Goal: Task Accomplishment & Management: Use online tool/utility

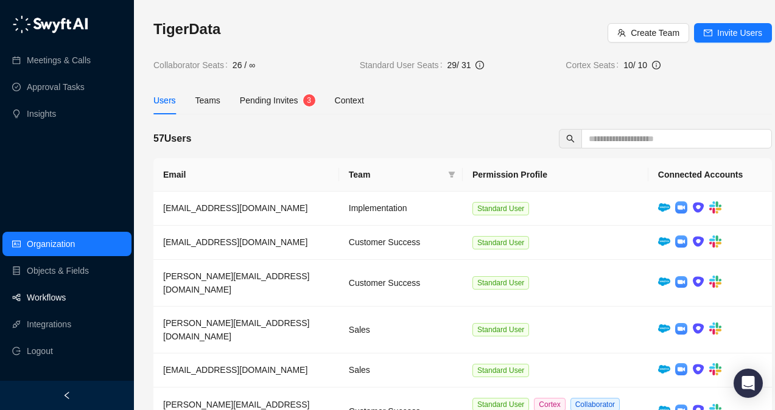
click at [66, 303] on link "Workflows" at bounding box center [46, 297] width 39 height 24
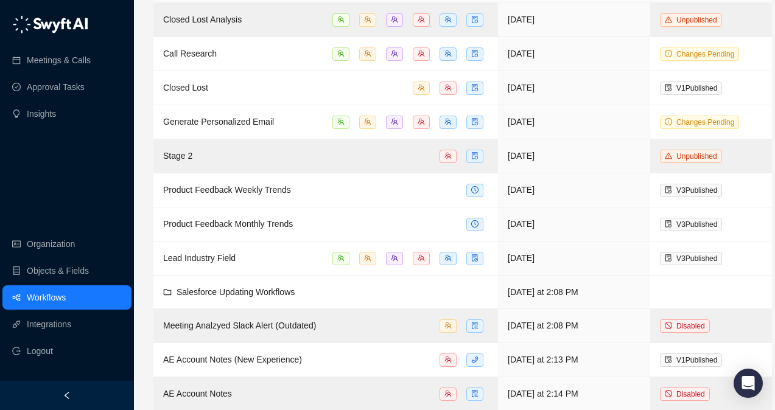
scroll to position [367, 0]
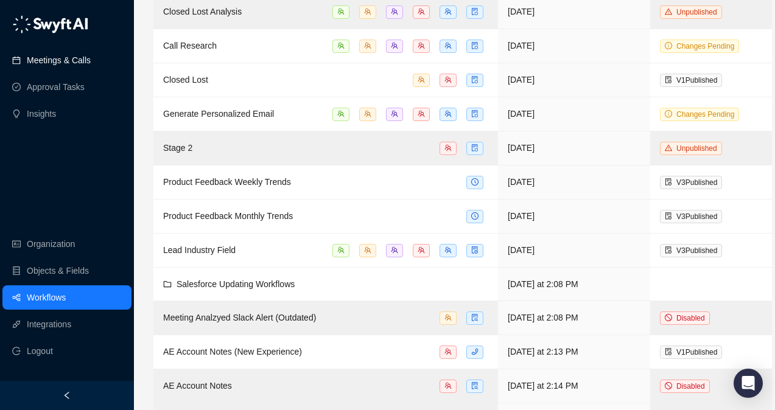
click at [66, 60] on link "Meetings & Calls" at bounding box center [59, 60] width 64 height 24
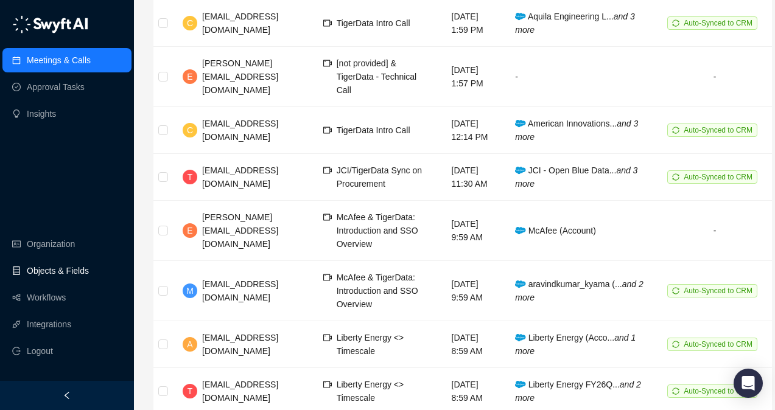
click at [52, 274] on link "Objects & Fields" at bounding box center [58, 271] width 62 height 24
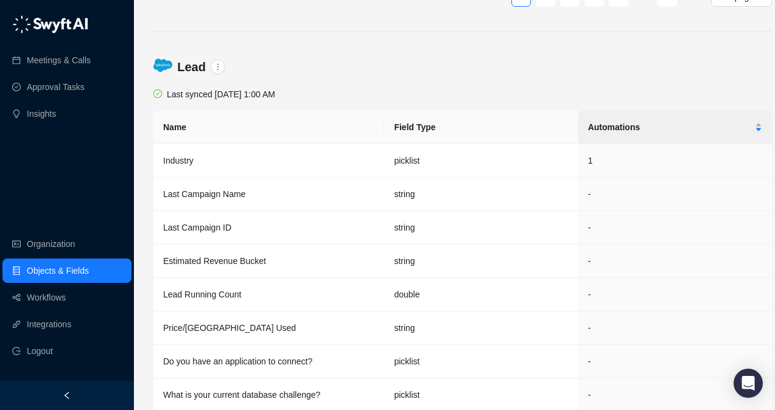
scroll to position [2245, 0]
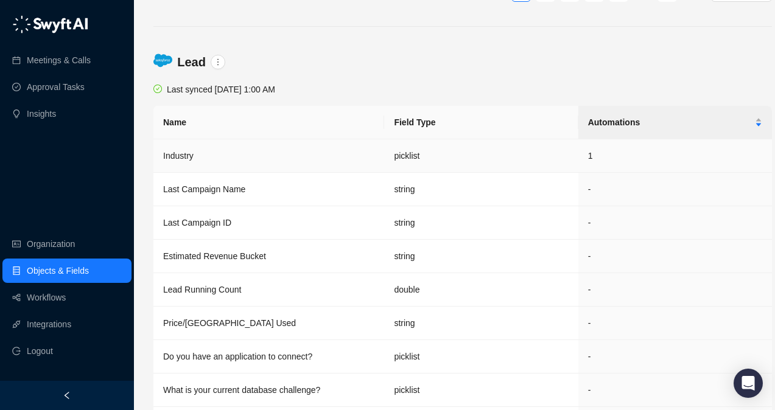
click at [384, 154] on td "picklist" at bounding box center [481, 155] width 194 height 33
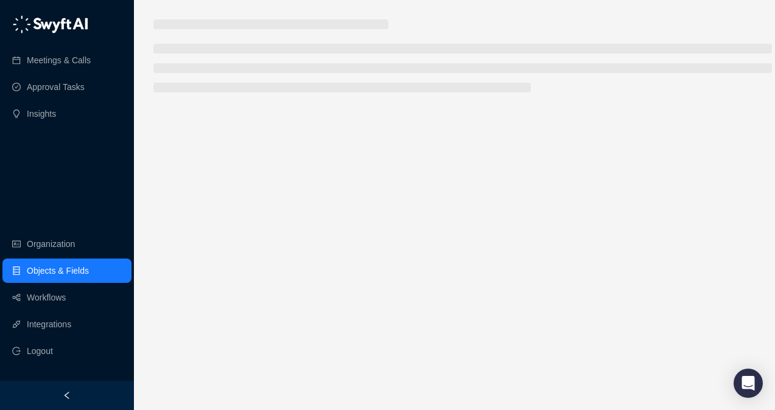
scroll to position [9, 0]
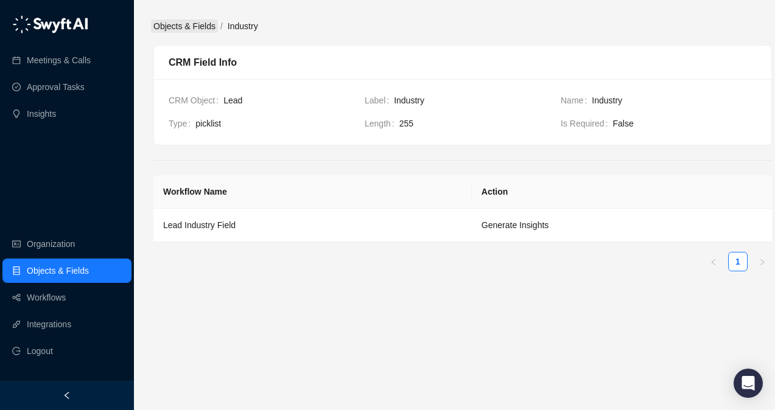
click at [162, 19] on link "Objects & Fields" at bounding box center [184, 25] width 67 height 13
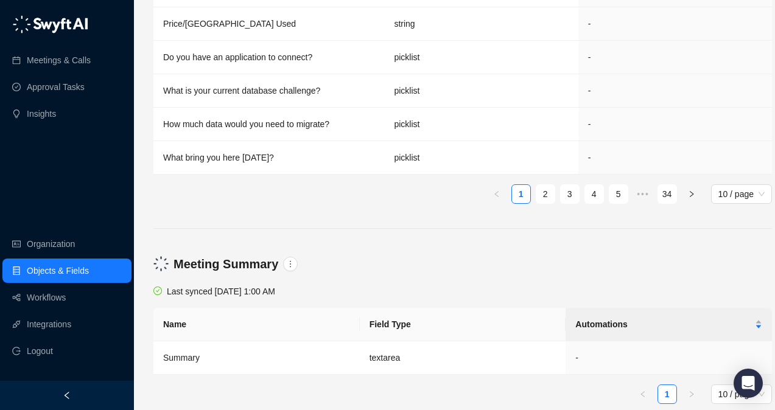
scroll to position [2285, 0]
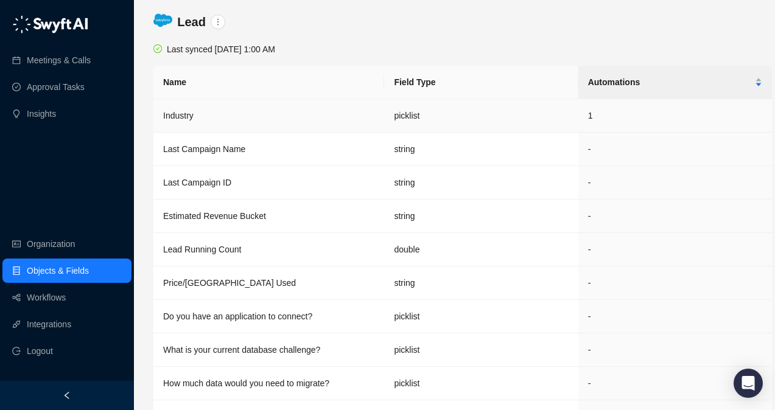
click at [183, 108] on td "Industry" at bounding box center [268, 115] width 231 height 33
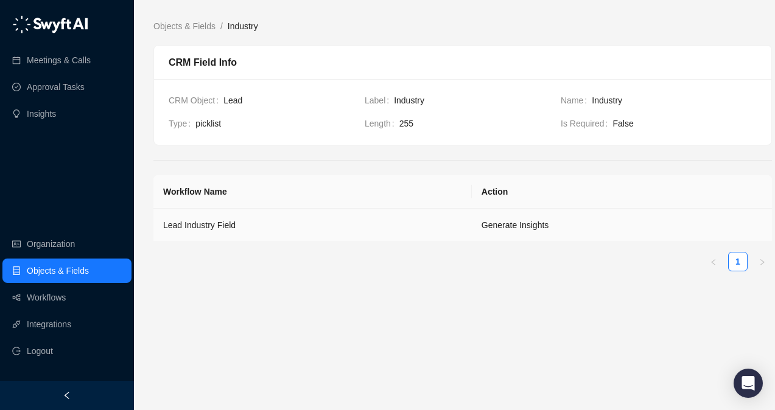
click at [523, 220] on td "Generate Insights" at bounding box center [622, 225] width 300 height 33
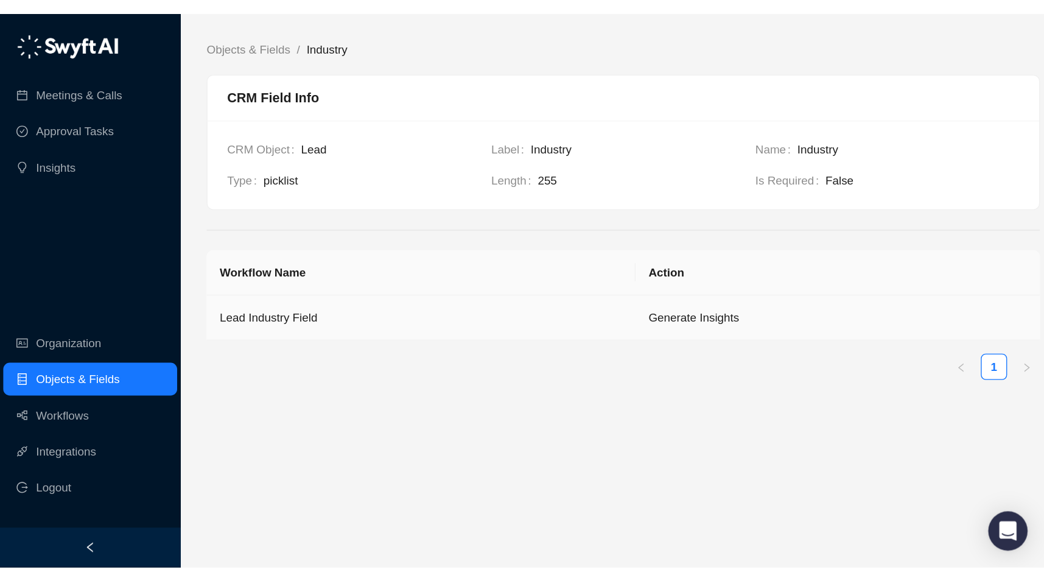
scroll to position [0, 0]
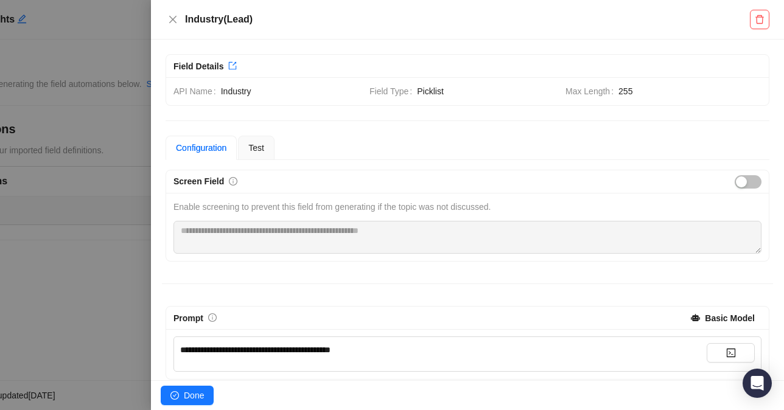
scroll to position [103, 0]
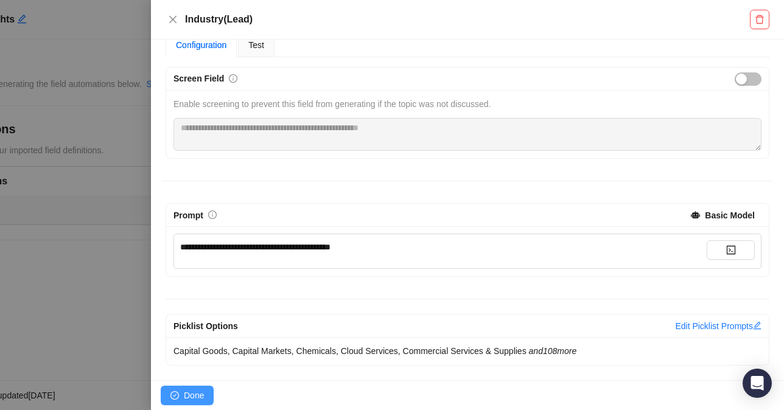
click at [197, 393] on span "Done" at bounding box center [194, 395] width 20 height 13
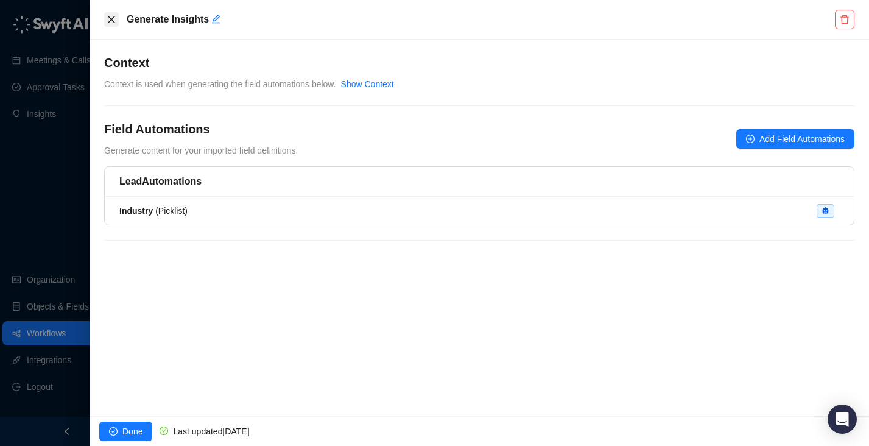
click at [107, 18] on icon "close" at bounding box center [112, 20] width 10 height 10
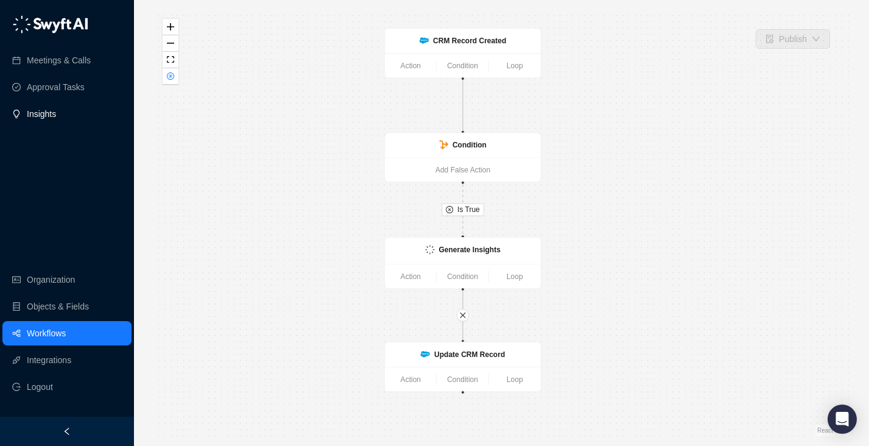
click at [47, 116] on link "Insights" at bounding box center [41, 114] width 29 height 24
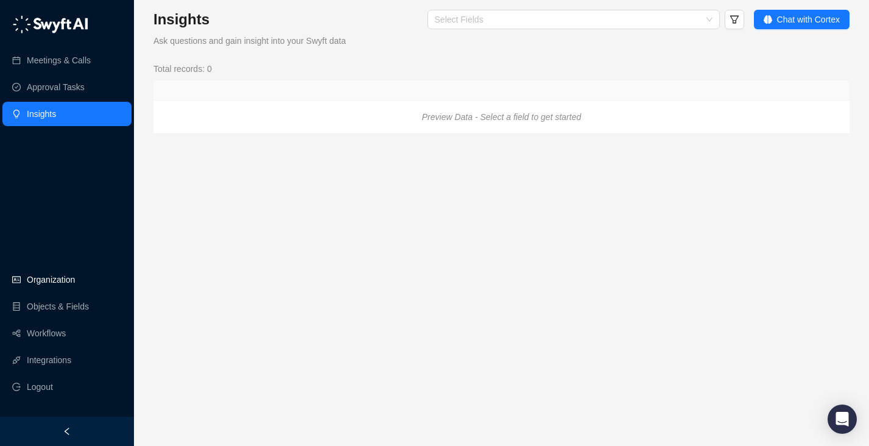
click at [43, 273] on link "Organization" at bounding box center [51, 279] width 48 height 24
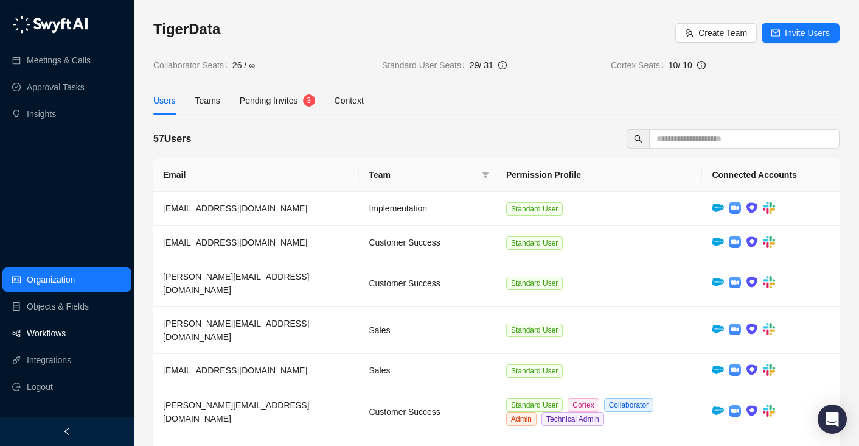
click at [47, 337] on link "Workflows" at bounding box center [46, 333] width 39 height 24
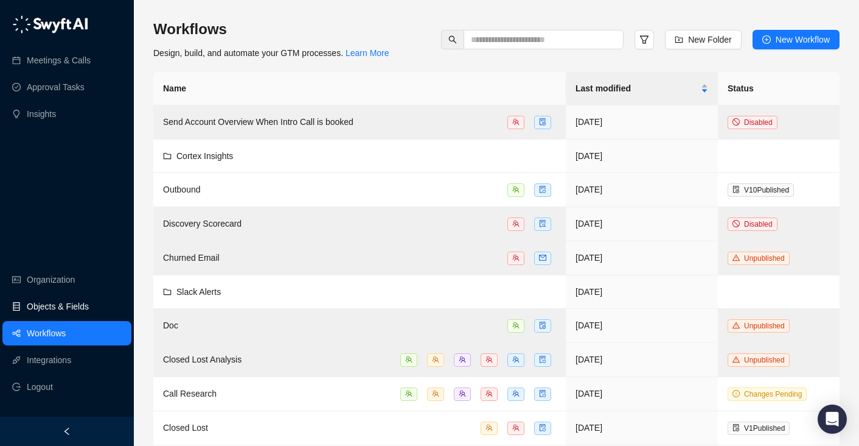
click at [52, 302] on link "Objects & Fields" at bounding box center [58, 306] width 62 height 24
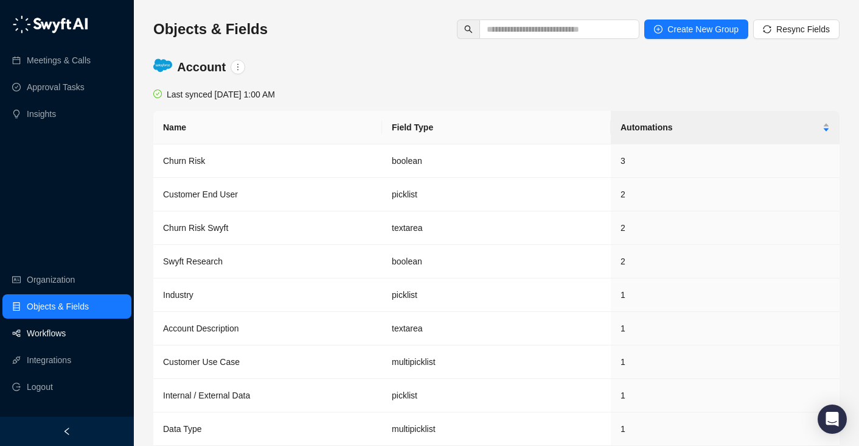
click at [49, 340] on link "Workflows" at bounding box center [46, 333] width 39 height 24
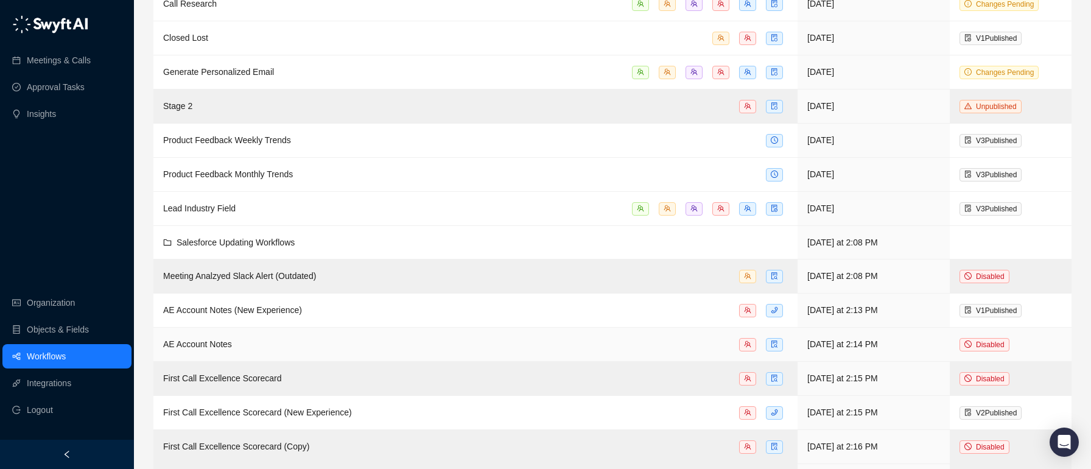
scroll to position [463, 0]
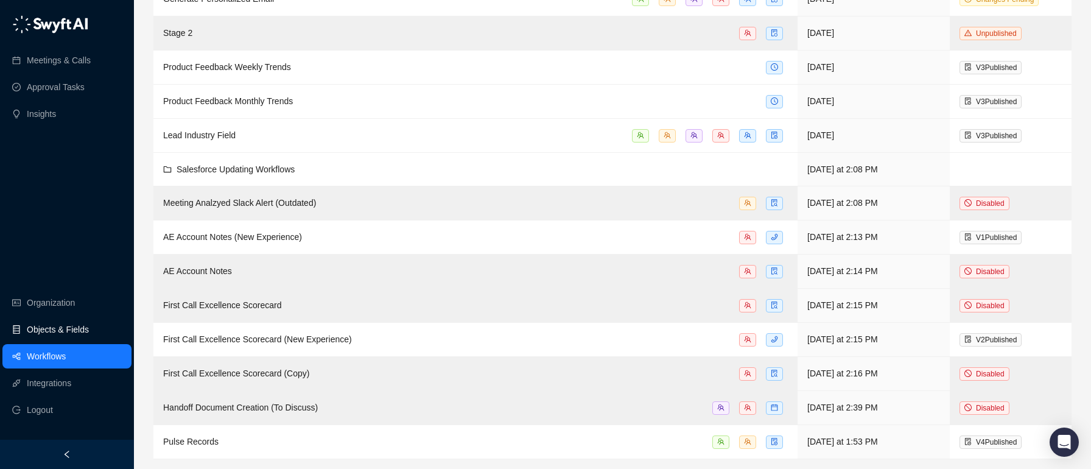
click at [59, 330] on link "Objects & Fields" at bounding box center [58, 329] width 62 height 24
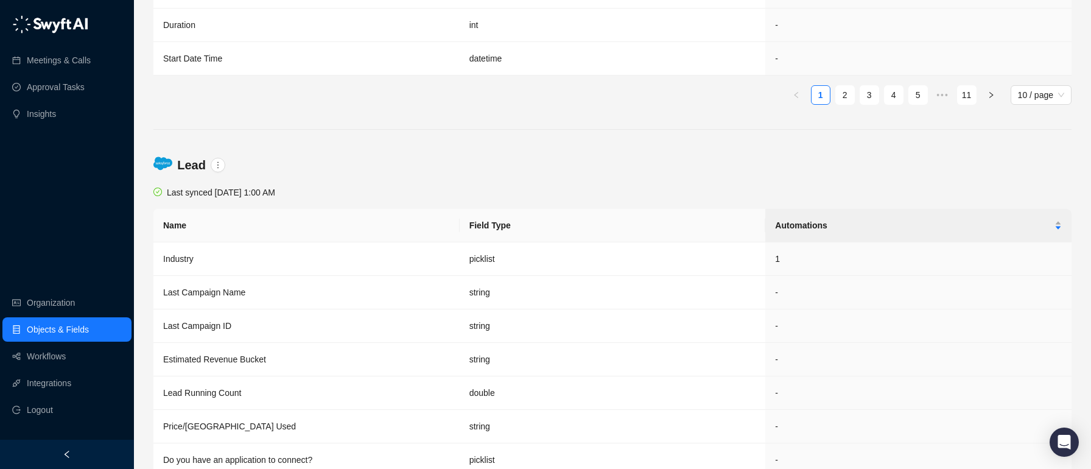
scroll to position [2237, 0]
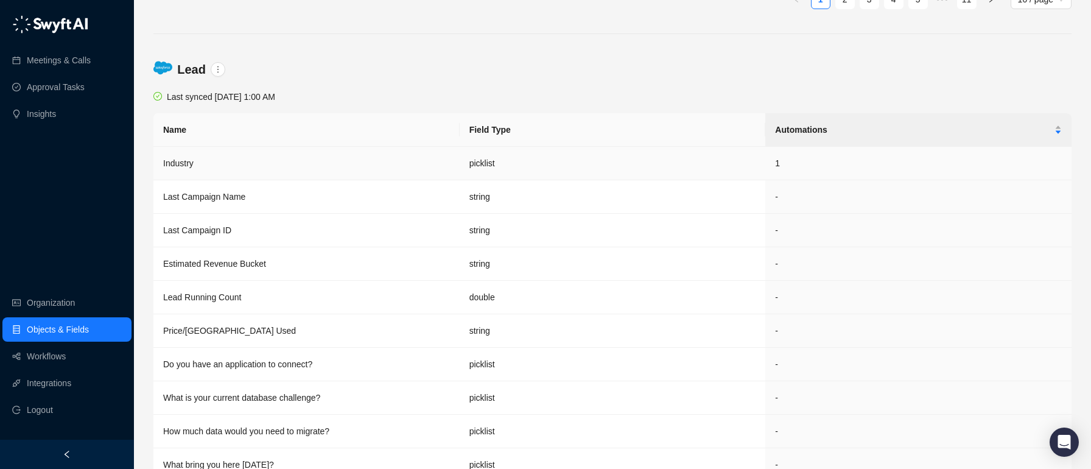
click at [783, 161] on td "1" at bounding box center [918, 163] width 306 height 33
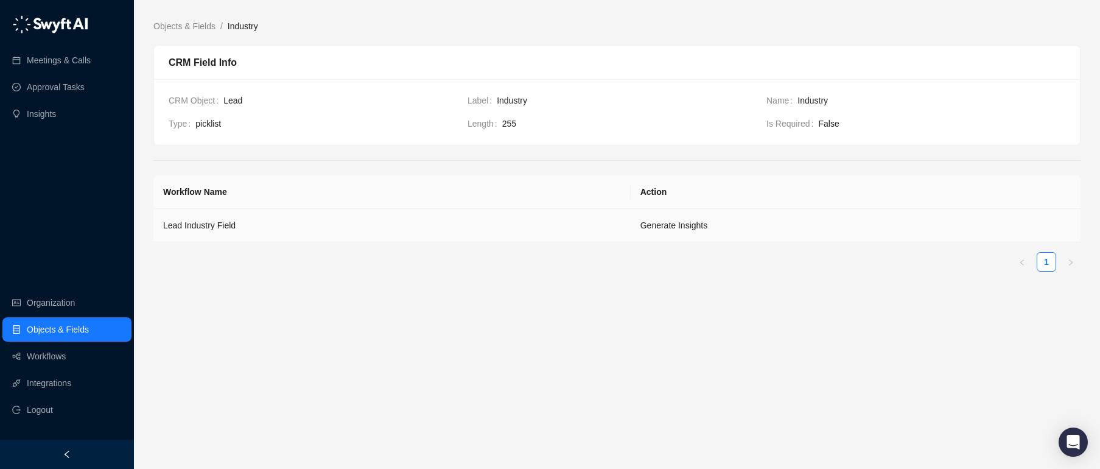
click at [783, 234] on td "Generate Insights" at bounding box center [856, 225] width 450 height 33
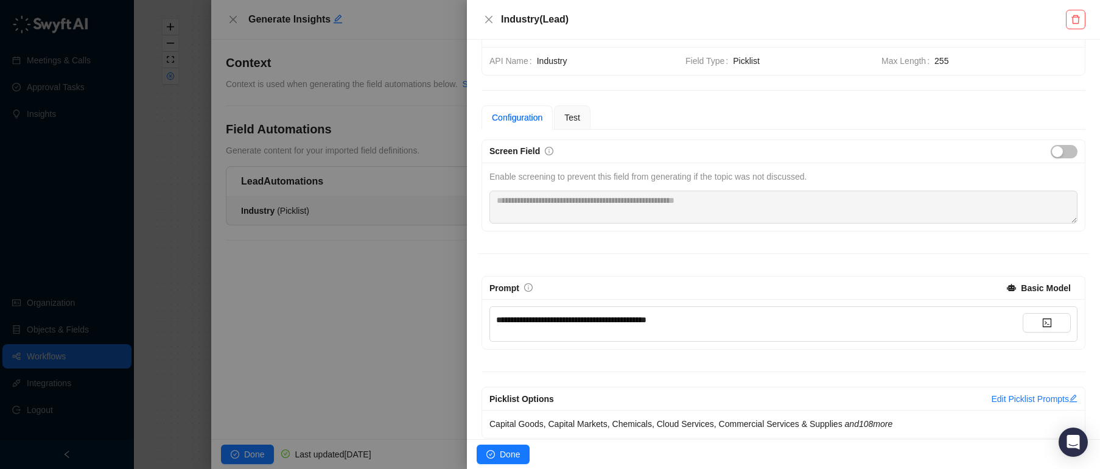
scroll to position [44, 0]
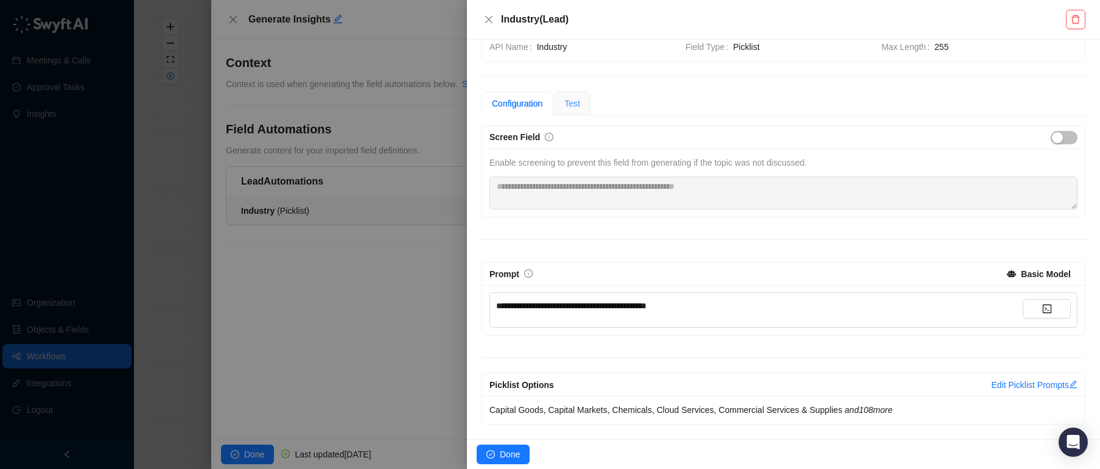
click at [589, 103] on div "Test" at bounding box center [572, 103] width 37 height 24
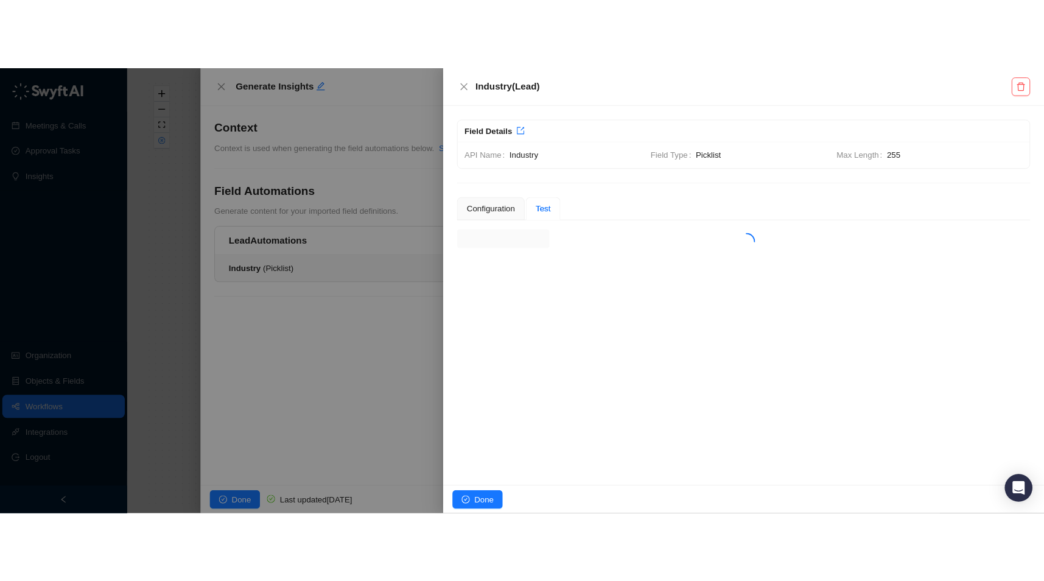
scroll to position [0, 0]
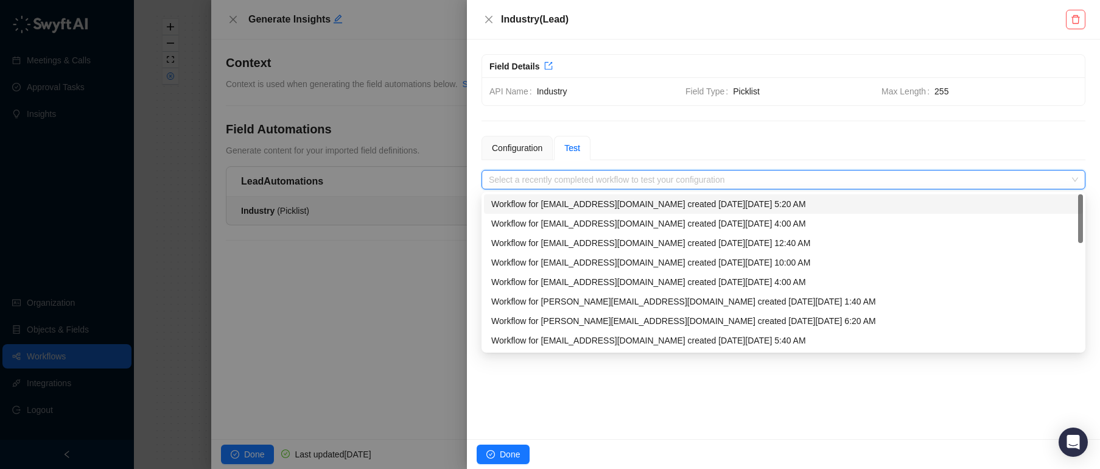
click at [559, 183] on input "search" at bounding box center [780, 179] width 582 height 18
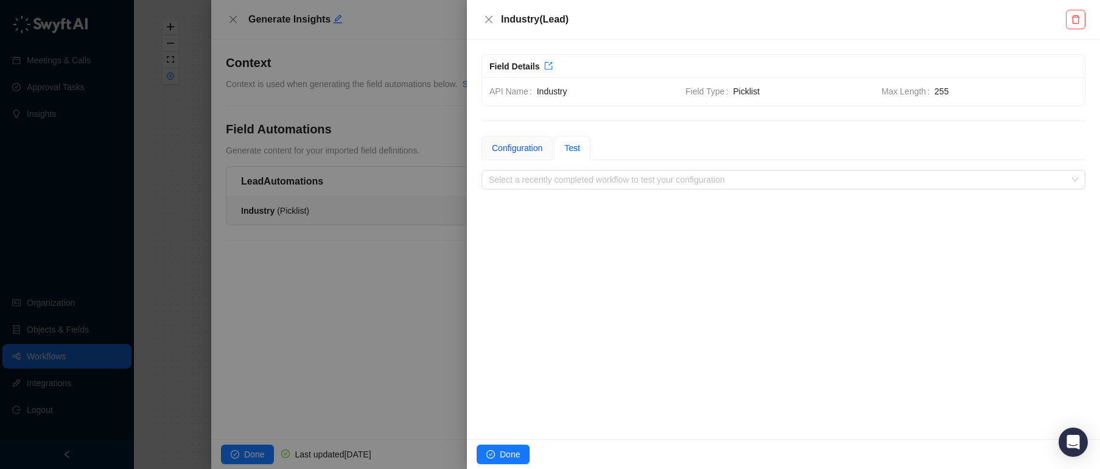
click at [525, 145] on div "Configuration" at bounding box center [517, 147] width 51 height 13
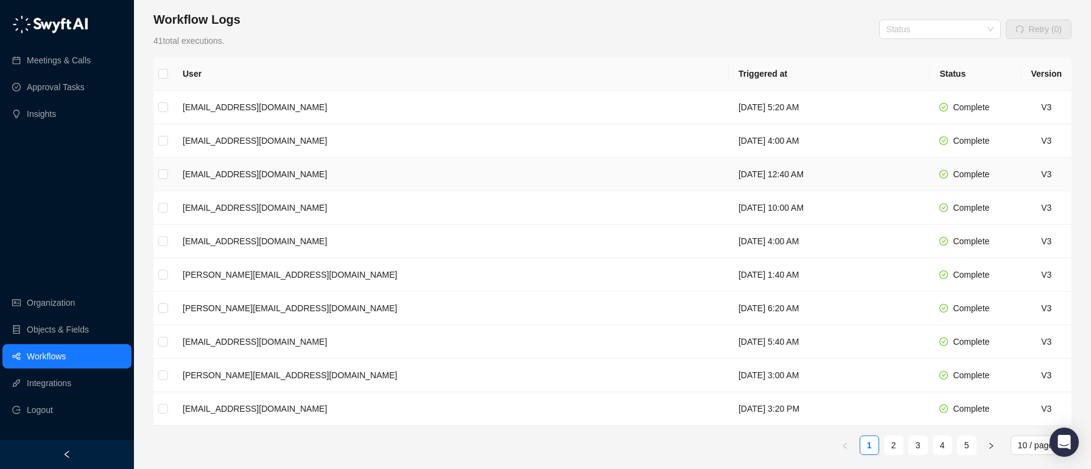
scroll to position [207, 0]
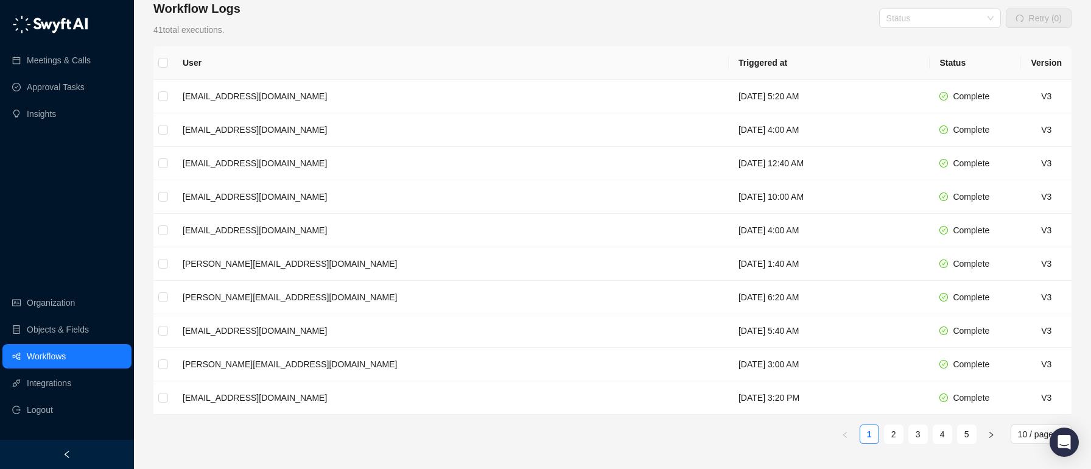
click at [903, 431] on ul "1 2 3 4 5 10 / page" at bounding box center [612, 433] width 918 height 19
click at [895, 438] on link "2" at bounding box center [893, 434] width 18 height 18
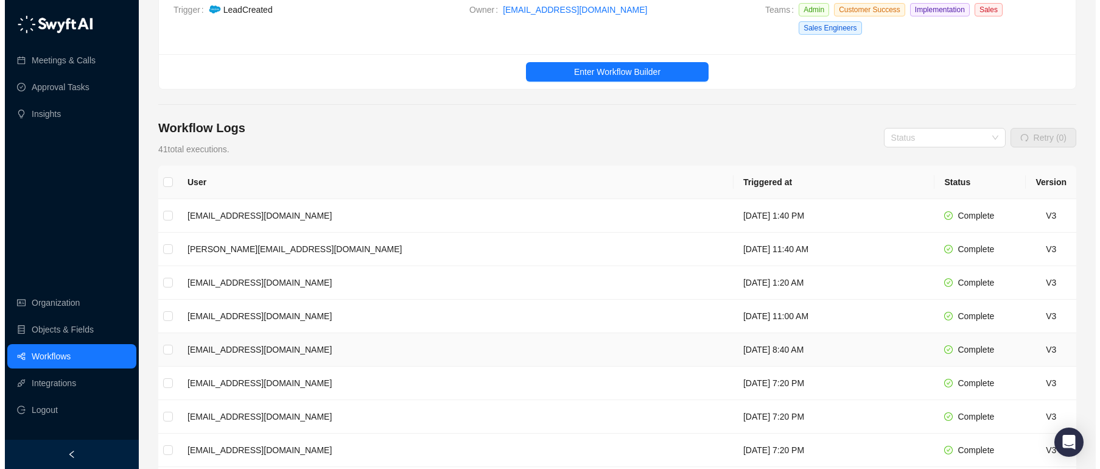
scroll to position [79, 0]
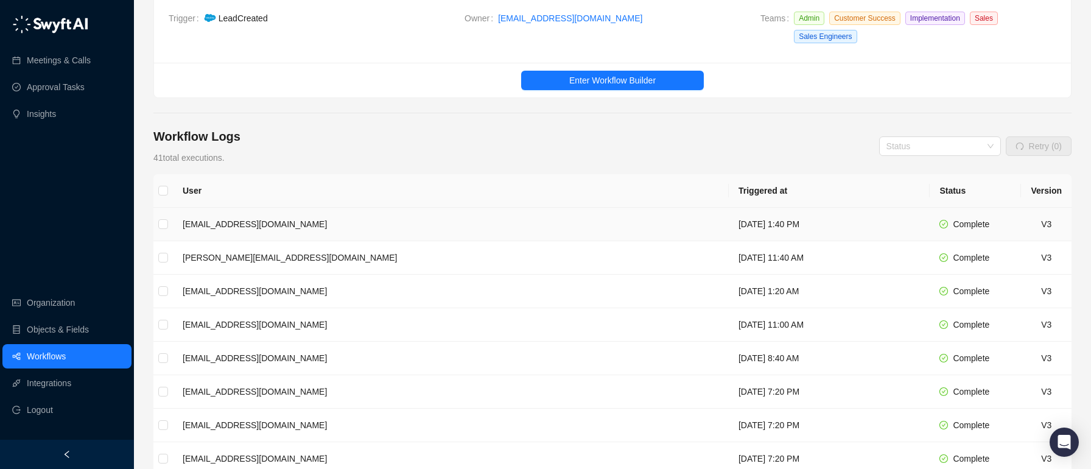
click at [261, 226] on td "[EMAIL_ADDRESS][DOMAIN_NAME]" at bounding box center [451, 224] width 556 height 33
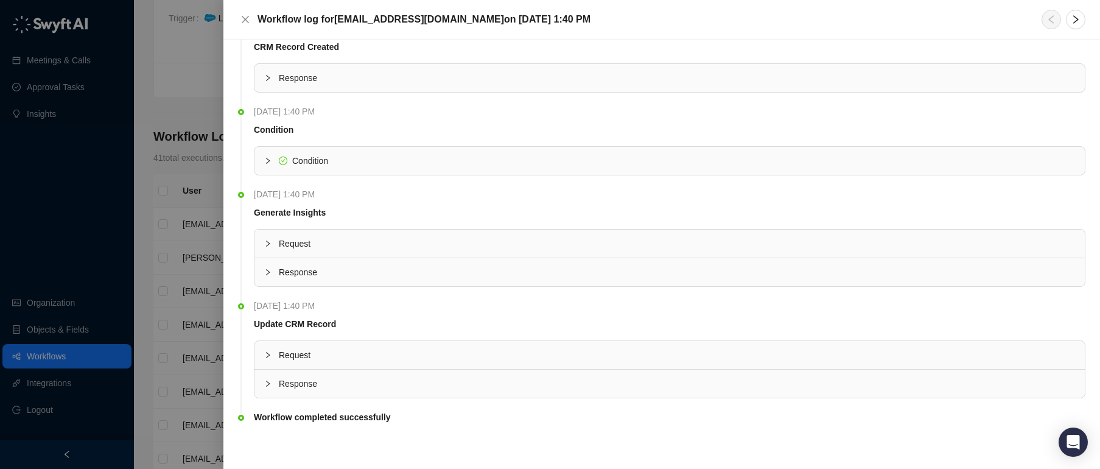
scroll to position [30, 0]
click at [268, 159] on icon "collapsed" at bounding box center [268, 159] width 4 height 6
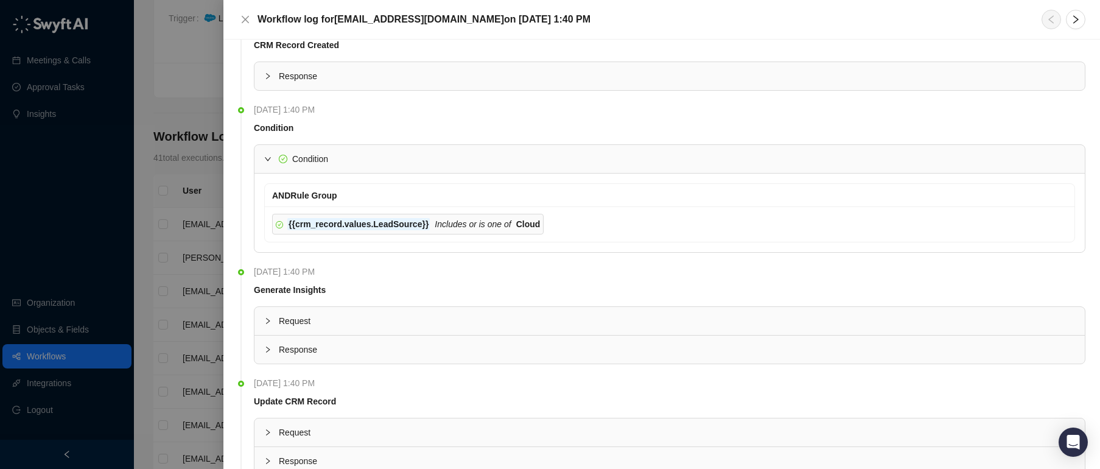
click at [269, 321] on icon "collapsed" at bounding box center [268, 321] width 4 height 6
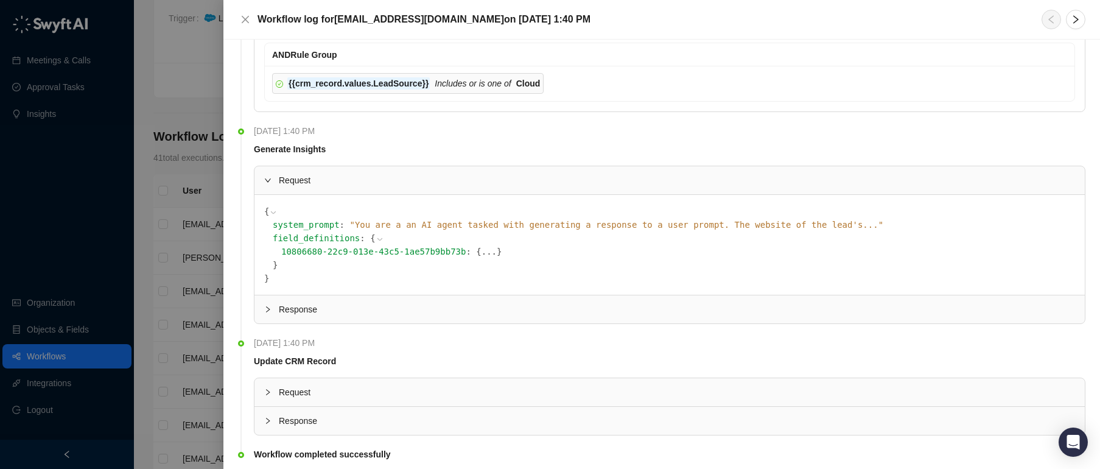
scroll to position [171, 0]
click at [264, 303] on div at bounding box center [271, 308] width 15 height 13
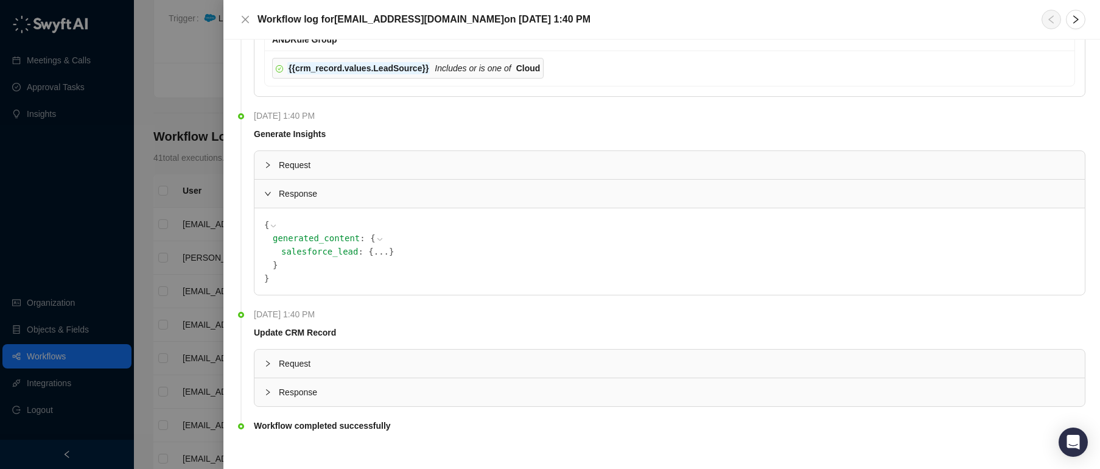
scroll to position [187, 0]
click at [260, 362] on div "Request" at bounding box center [669, 362] width 830 height 28
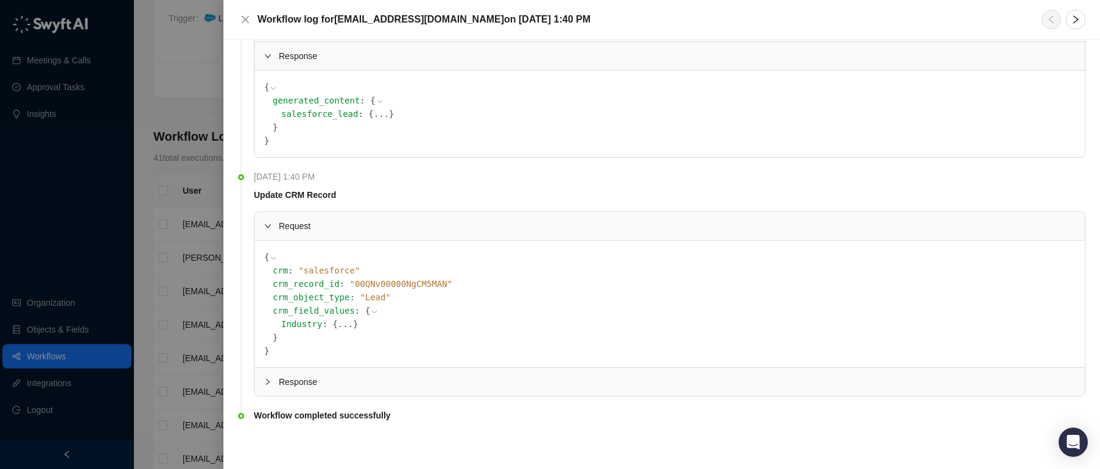
click at [269, 383] on icon "collapsed" at bounding box center [267, 381] width 7 height 7
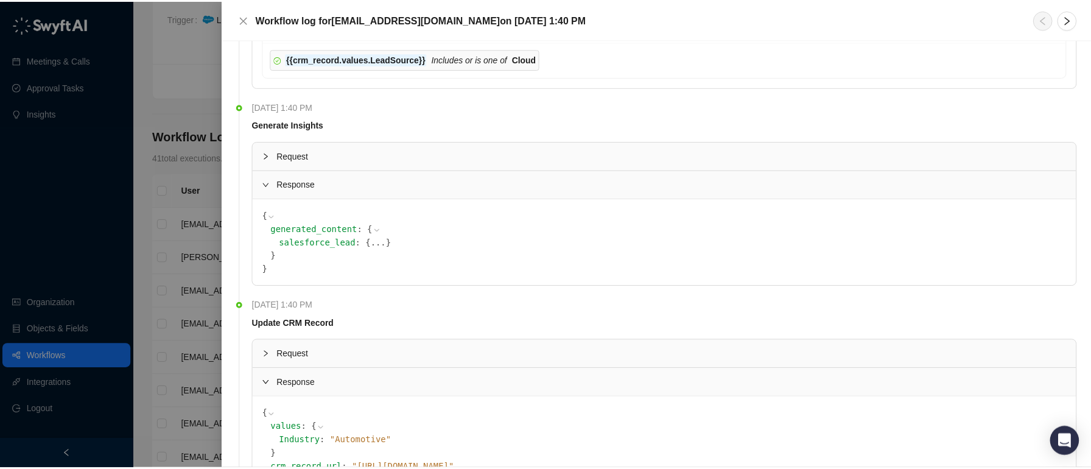
scroll to position [323, 0]
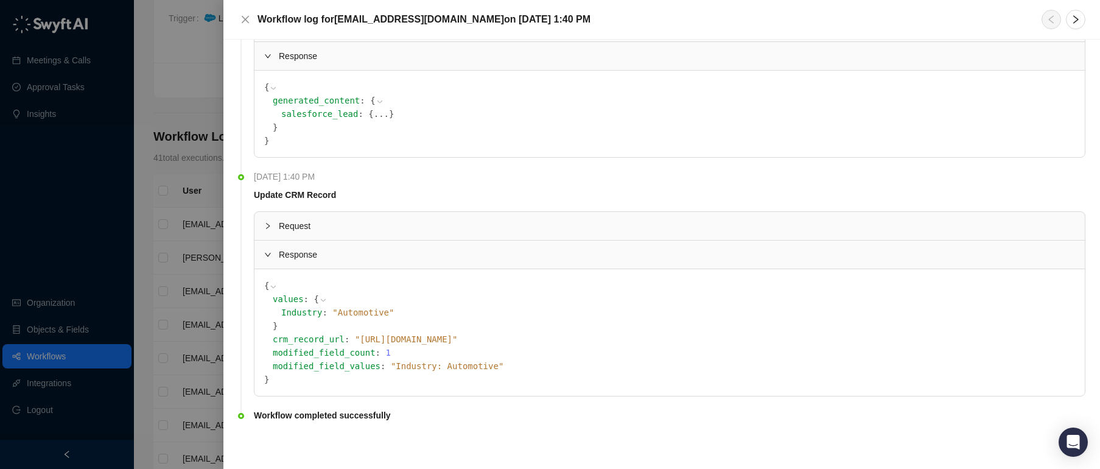
drag, startPoint x: 636, startPoint y: 340, endPoint x: 547, endPoint y: 340, distance: 89.5
click at [458, 340] on span "" https://timescale.my.salesforce.com/00QNv00000NgCM5MAN "" at bounding box center [406, 339] width 103 height 10
copy span "00QNv00000NgCM5MAN"
click at [245, 21] on icon "close" at bounding box center [245, 20] width 10 height 10
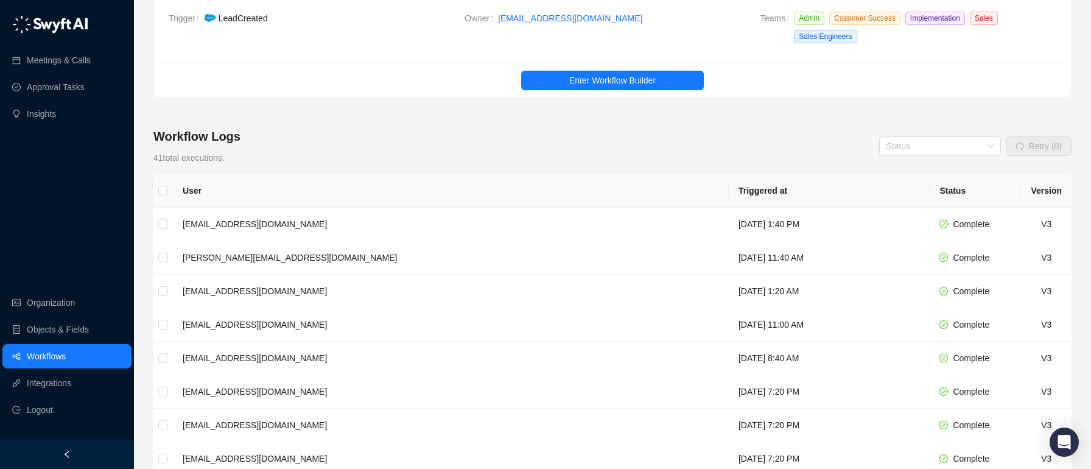
click at [810, 134] on div "Workflow Logs 41 total executions. Status Retry (0)" at bounding box center [612, 146] width 918 height 37
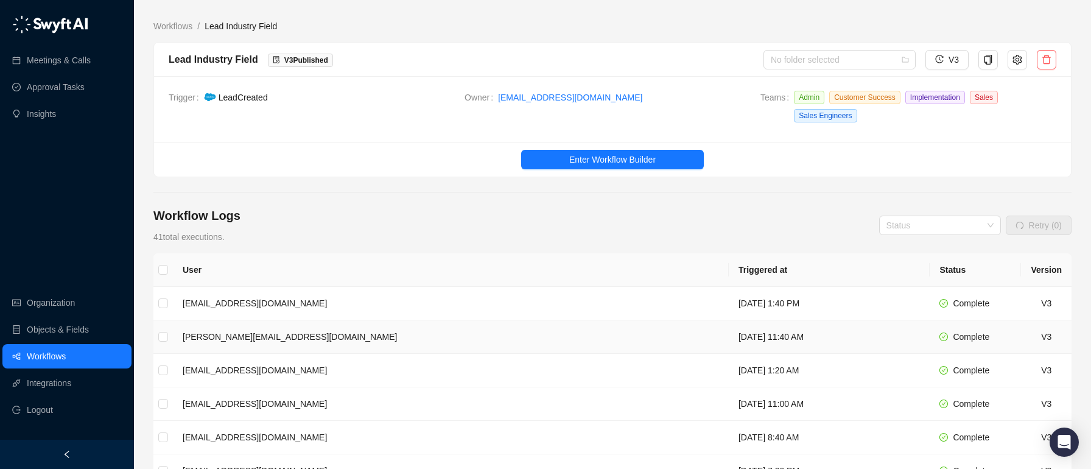
click at [208, 335] on td "bonnie@tigerdata.com" at bounding box center [451, 336] width 556 height 33
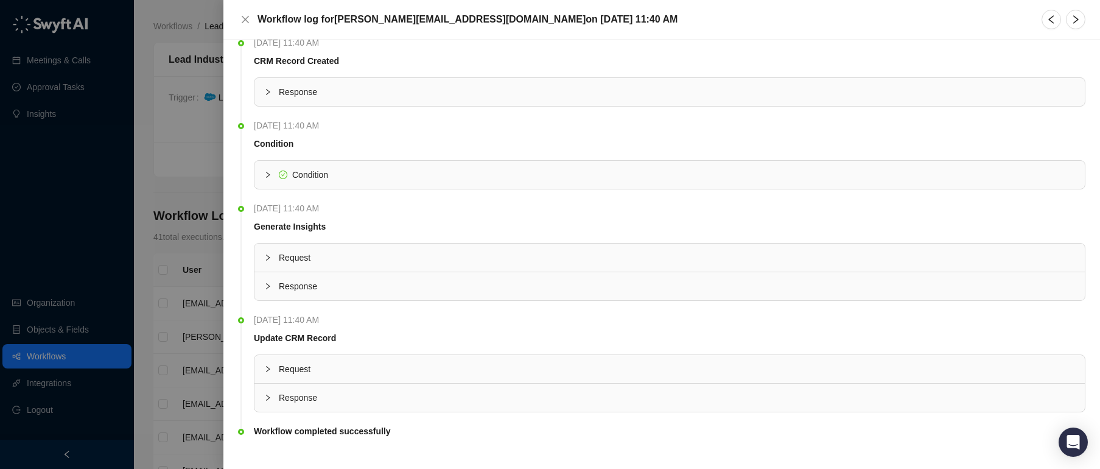
scroll to position [30, 0]
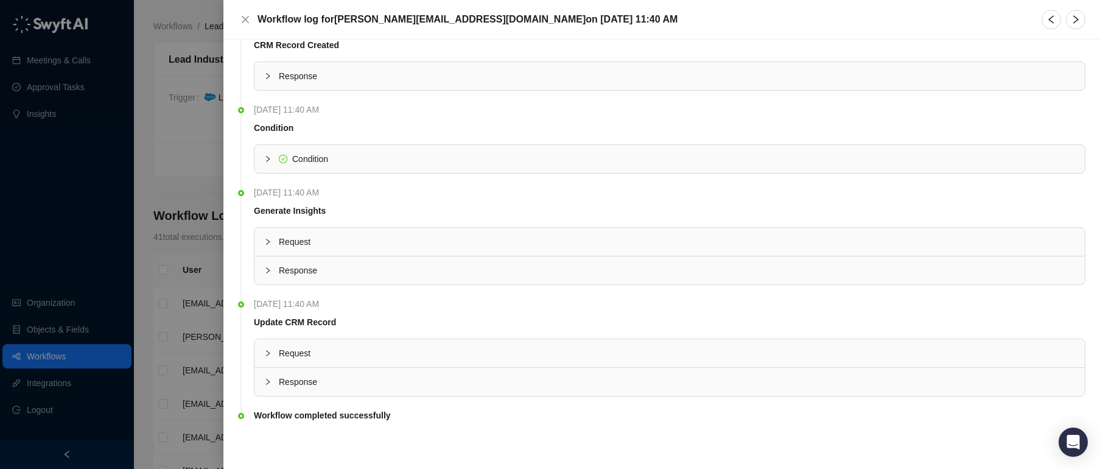
click at [268, 384] on icon "collapsed" at bounding box center [267, 381] width 7 height 7
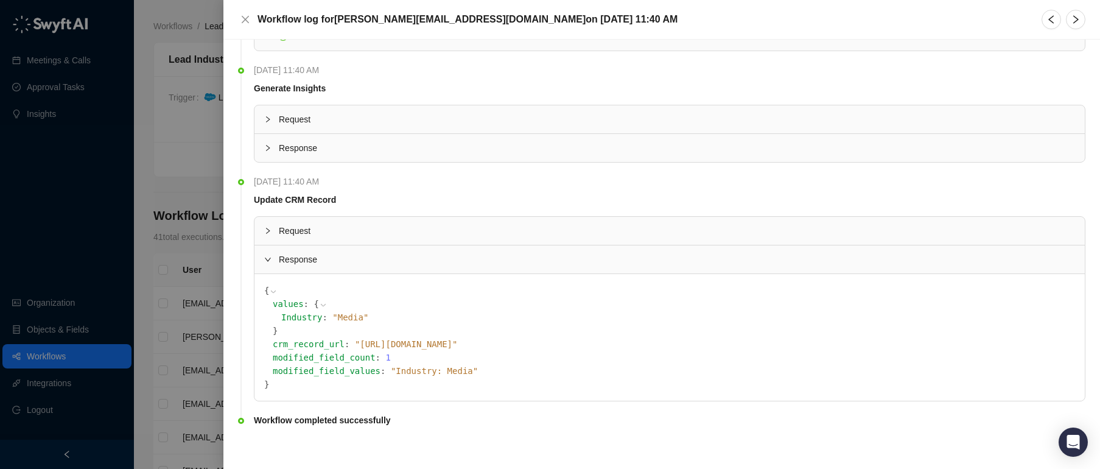
scroll to position [157, 0]
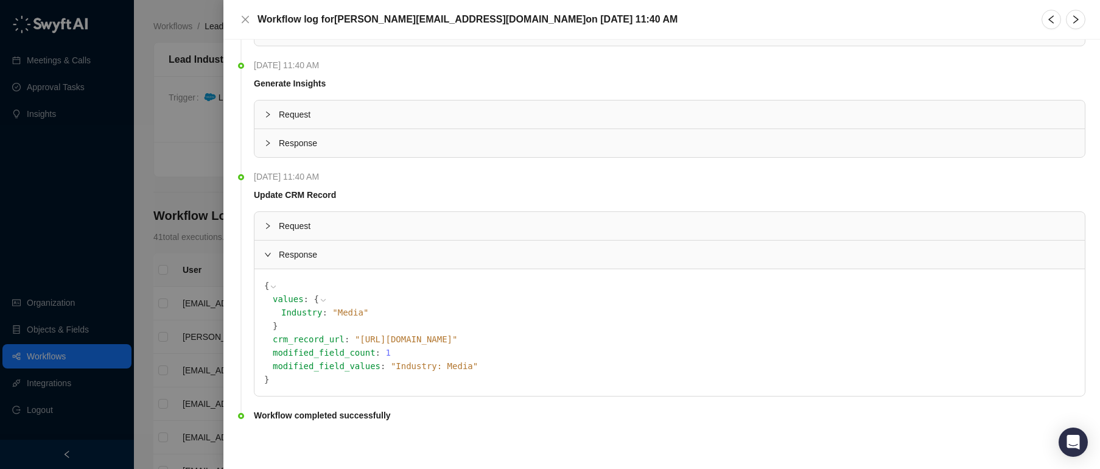
click at [271, 257] on icon "expanded" at bounding box center [267, 254] width 7 height 7
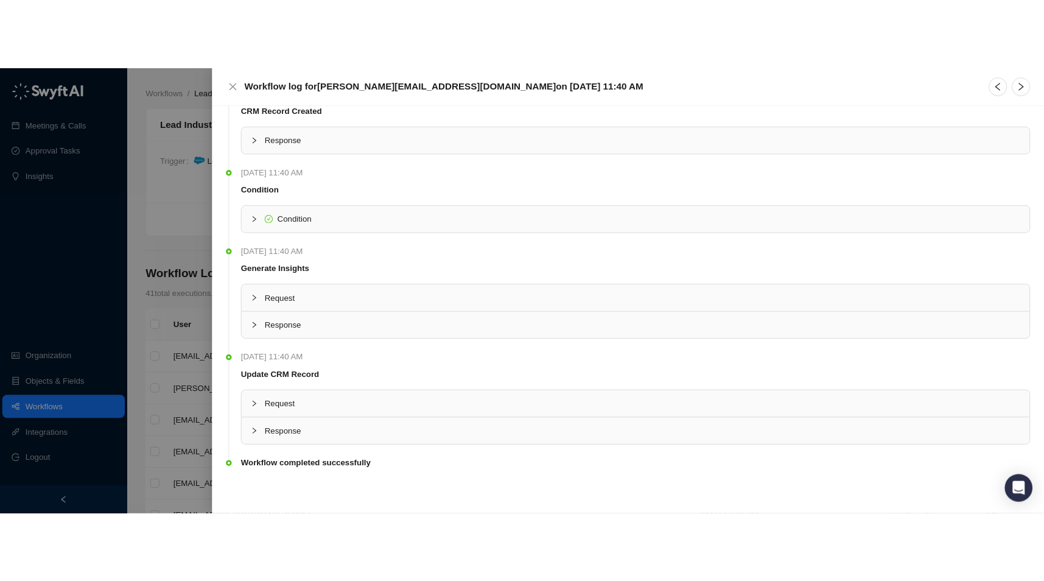
scroll to position [30, 0]
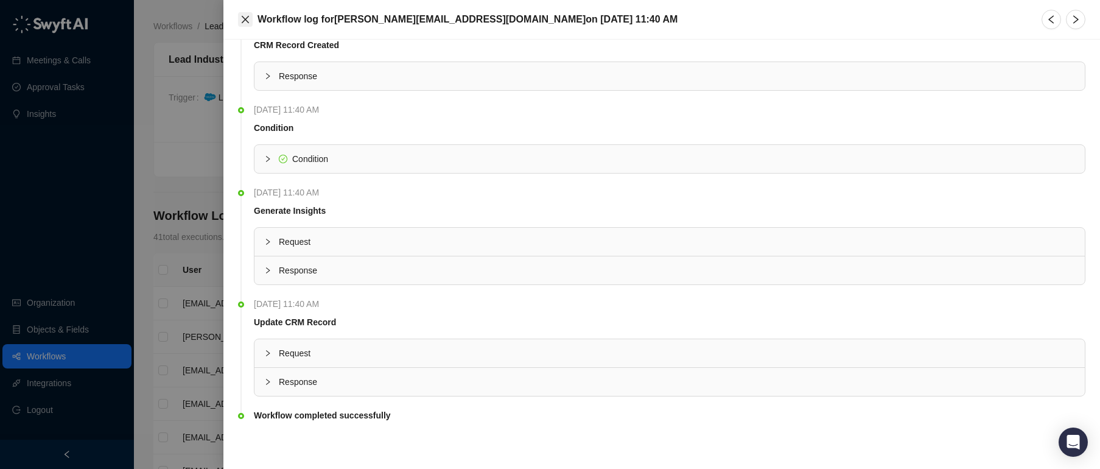
click at [246, 19] on icon "close" at bounding box center [245, 20] width 10 height 10
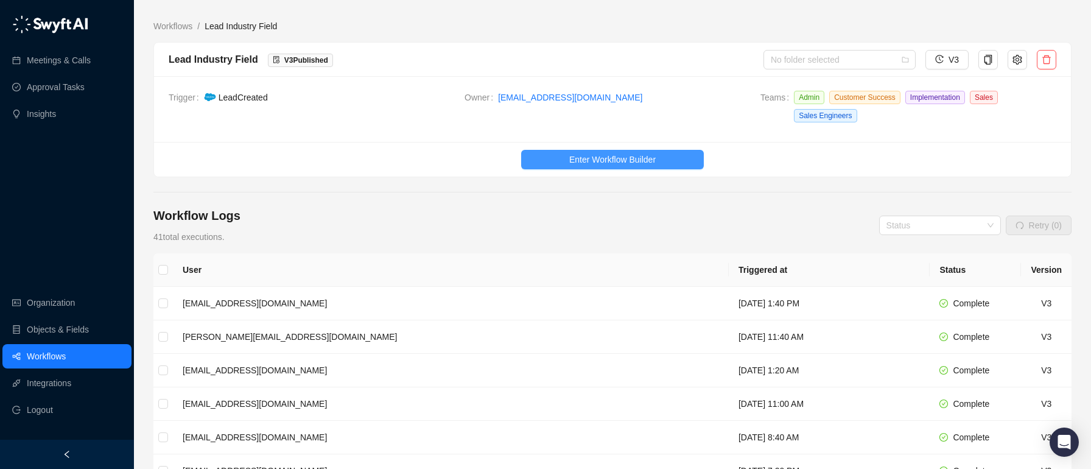
click at [590, 156] on span "Enter Workflow Builder" at bounding box center [612, 159] width 86 height 13
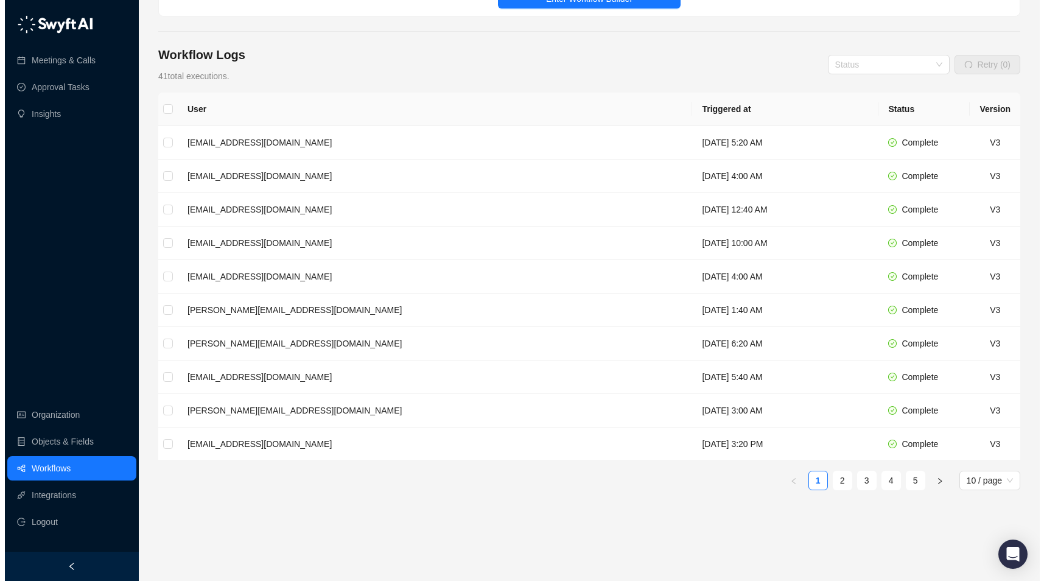
scroll to position [181, 0]
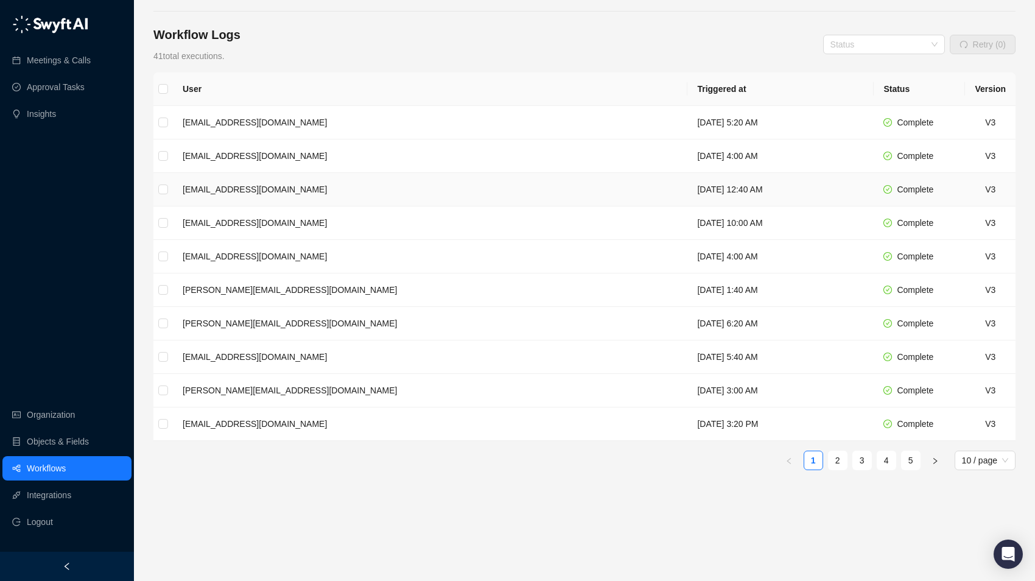
click at [327, 192] on td "[EMAIL_ADDRESS][DOMAIN_NAME]" at bounding box center [430, 189] width 514 height 33
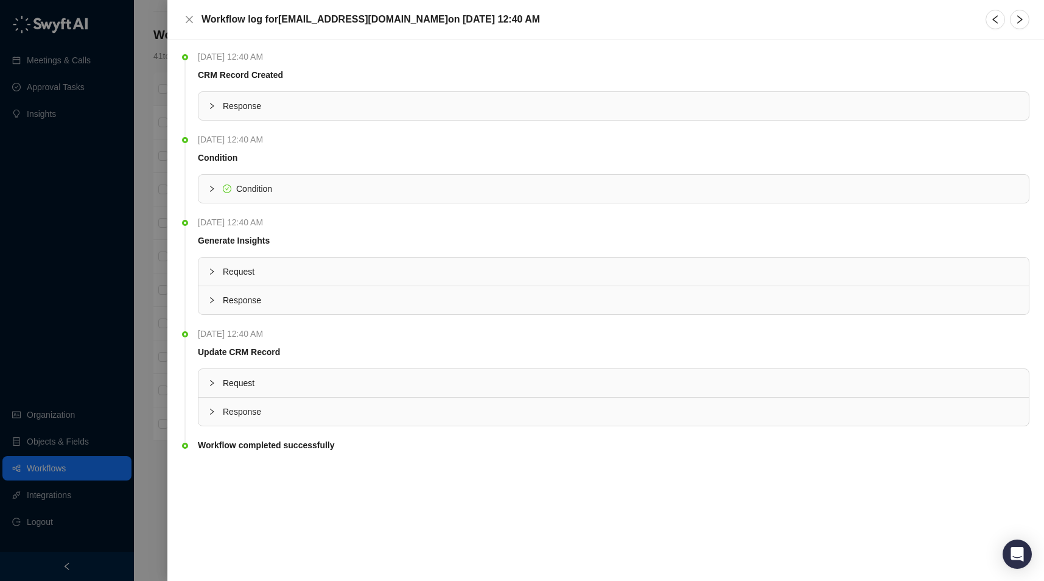
click at [242, 411] on span "Response" at bounding box center [621, 411] width 796 height 13
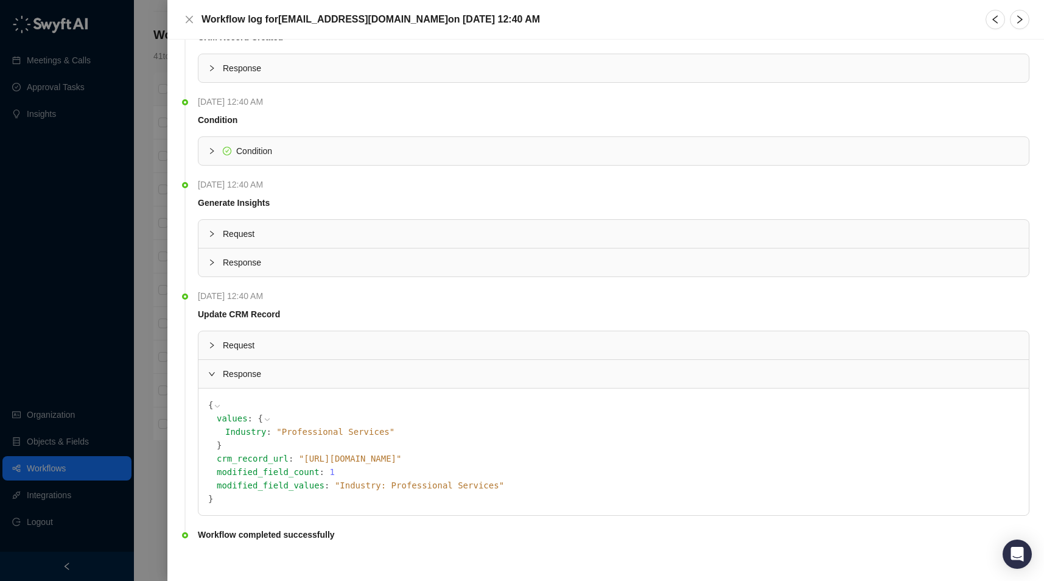
scroll to position [45, 0]
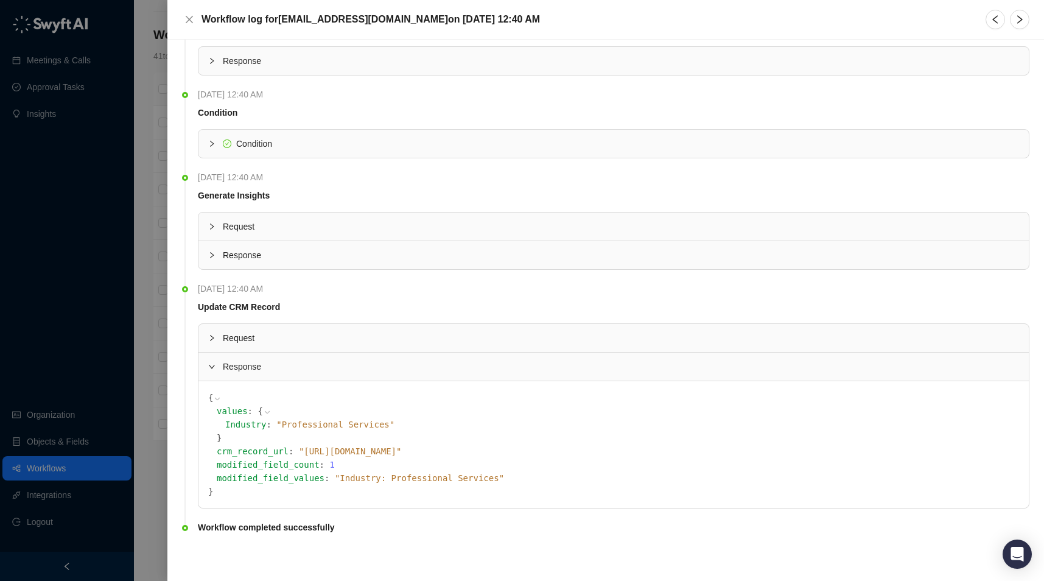
drag, startPoint x: 582, startPoint y: 451, endPoint x: 489, endPoint y: 452, distance: 92.5
click at [402, 452] on span "" [URL][DOMAIN_NAME] "" at bounding box center [350, 451] width 103 height 10
copy span "00QNv00000NlavgMAB"
